Goal: Transaction & Acquisition: Purchase product/service

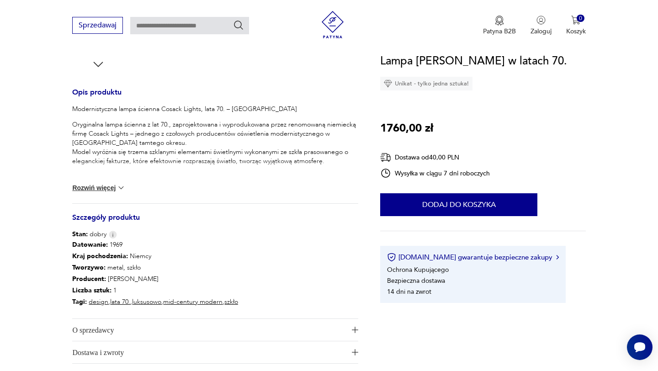
click at [97, 187] on button "Rozwiń więcej" at bounding box center [98, 187] width 53 height 9
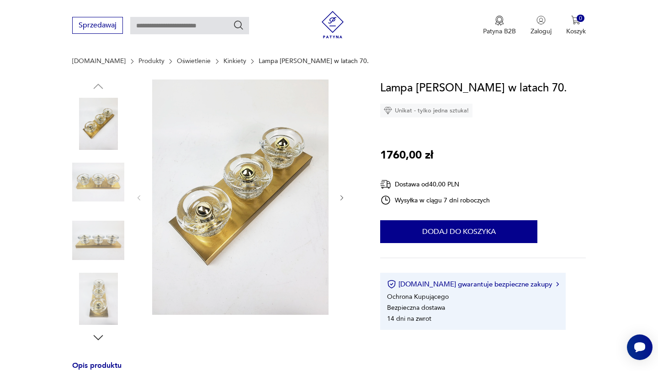
scroll to position [61, 0]
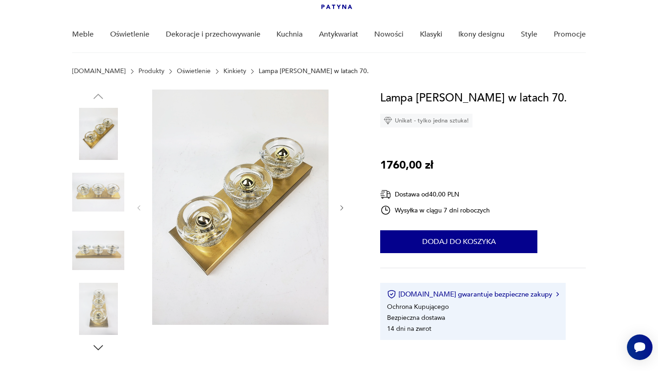
click at [344, 205] on icon "button" at bounding box center [342, 208] width 8 height 8
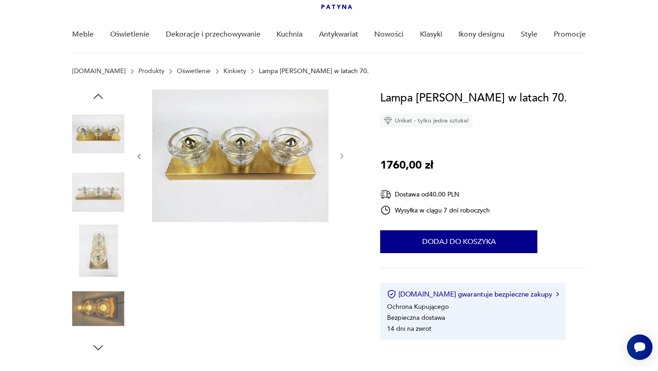
click at [344, 205] on div at bounding box center [240, 157] width 210 height 134
click at [344, 153] on icon "button" at bounding box center [342, 157] width 8 height 8
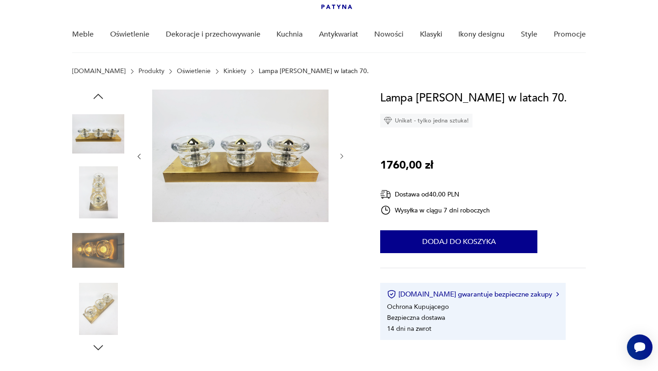
click at [344, 153] on icon "button" at bounding box center [342, 157] width 8 height 8
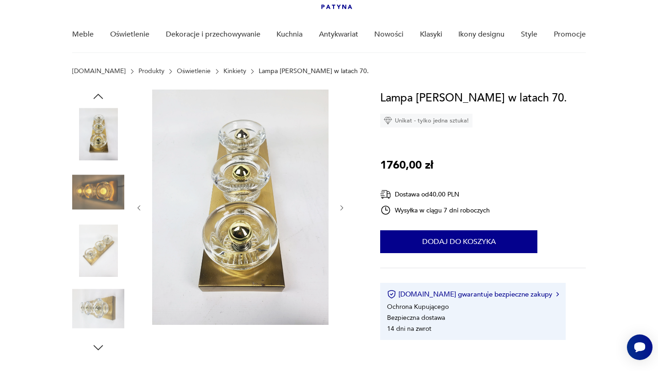
click at [344, 152] on div at bounding box center [240, 208] width 210 height 237
